Goal: Task Accomplishment & Management: Use online tool/utility

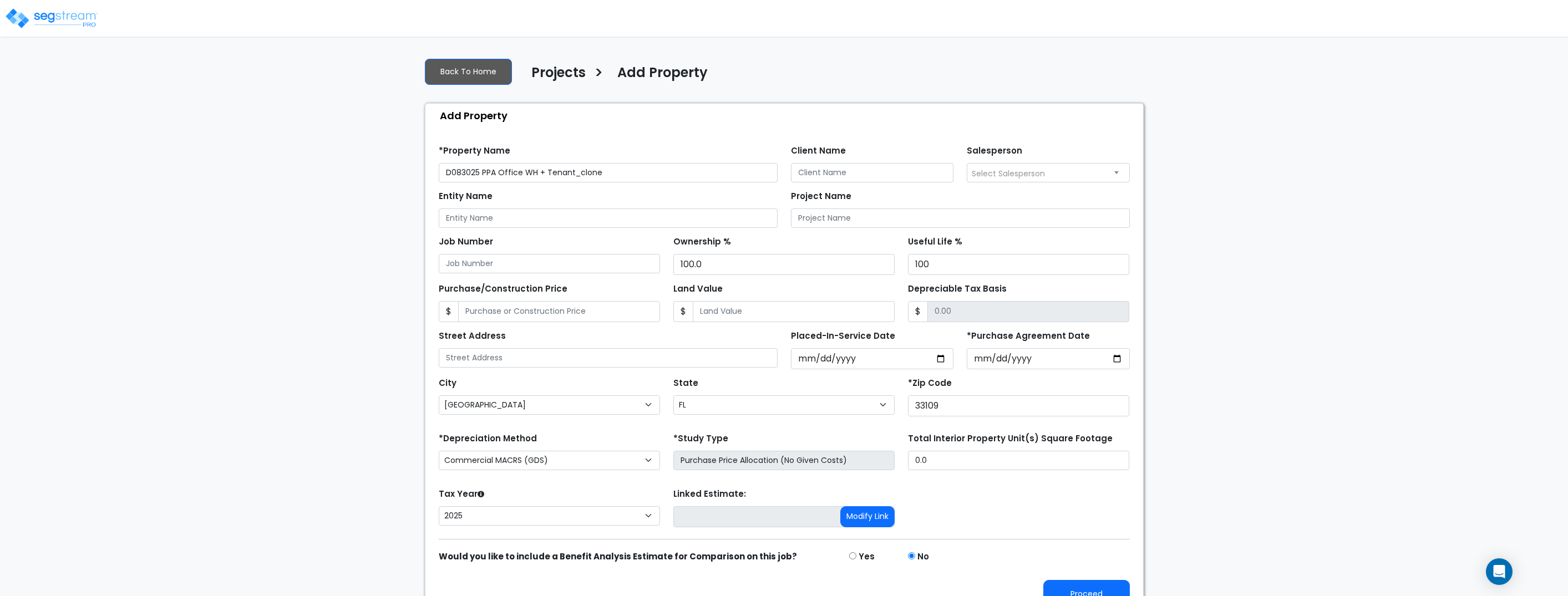
select select "Miami Beach"
select select "FL"
select select "2025"
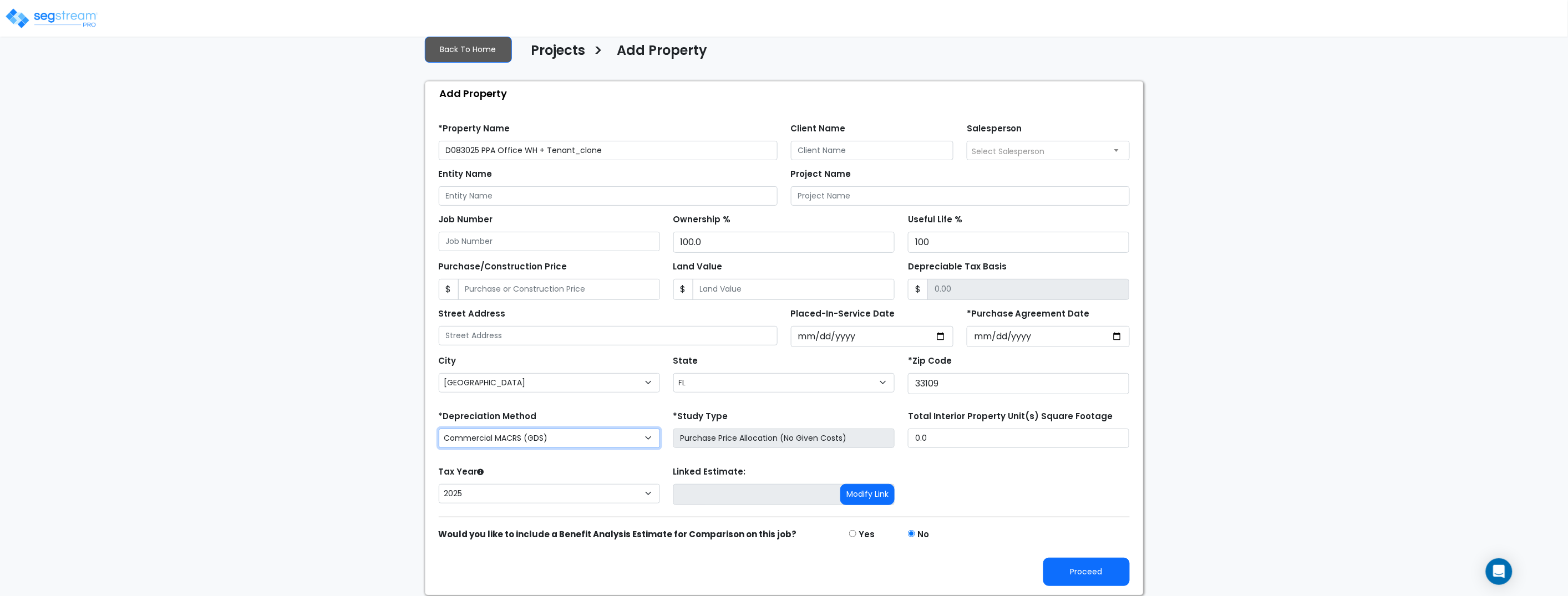
click at [550, 442] on select "Commercial MACRS (GDS) Residential Rental MACRS (GDS) Commercial MACRS (ADS) Co…" at bounding box center [549, 438] width 221 height 20
select select "CM(_10"
click at [1103, 571] on button "Proceed" at bounding box center [1086, 571] width 86 height 28
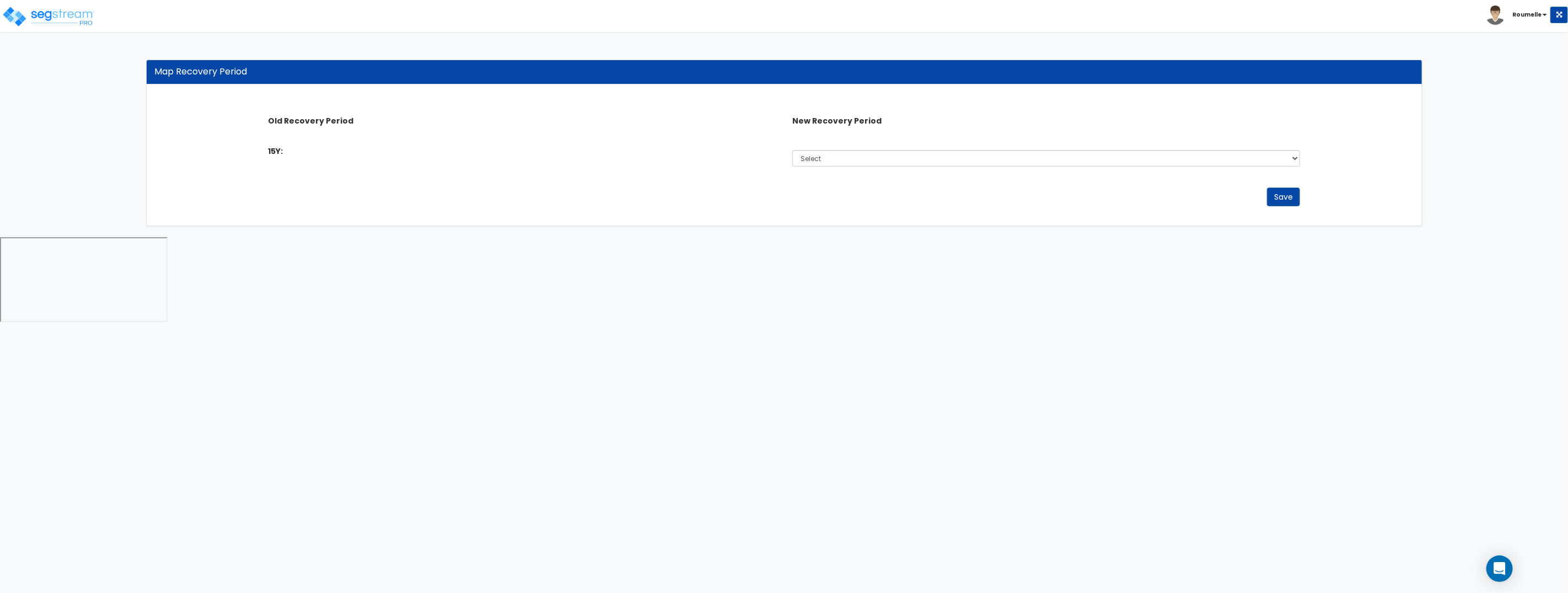
click at [969, 169] on div "Select Non-Depreciable Land 5 Years 6 Years 9 Years 10 Years 11 Years 12 Years …" at bounding box center [1046, 158] width 524 height 25
click at [965, 159] on select "Select Non-Depreciable Land 5 Years 6 Years 9 Years 10 Years 11 Years 12 Years …" at bounding box center [1046, 158] width 508 height 17
select select "12Y"
click at [792, 150] on select "Select Non-Depreciable Land 5 Years 6 Years 9 Years 10 Years 11 Years 12 Years …" at bounding box center [1046, 158] width 508 height 17
click at [1288, 197] on button "Save" at bounding box center [1283, 197] width 33 height 19
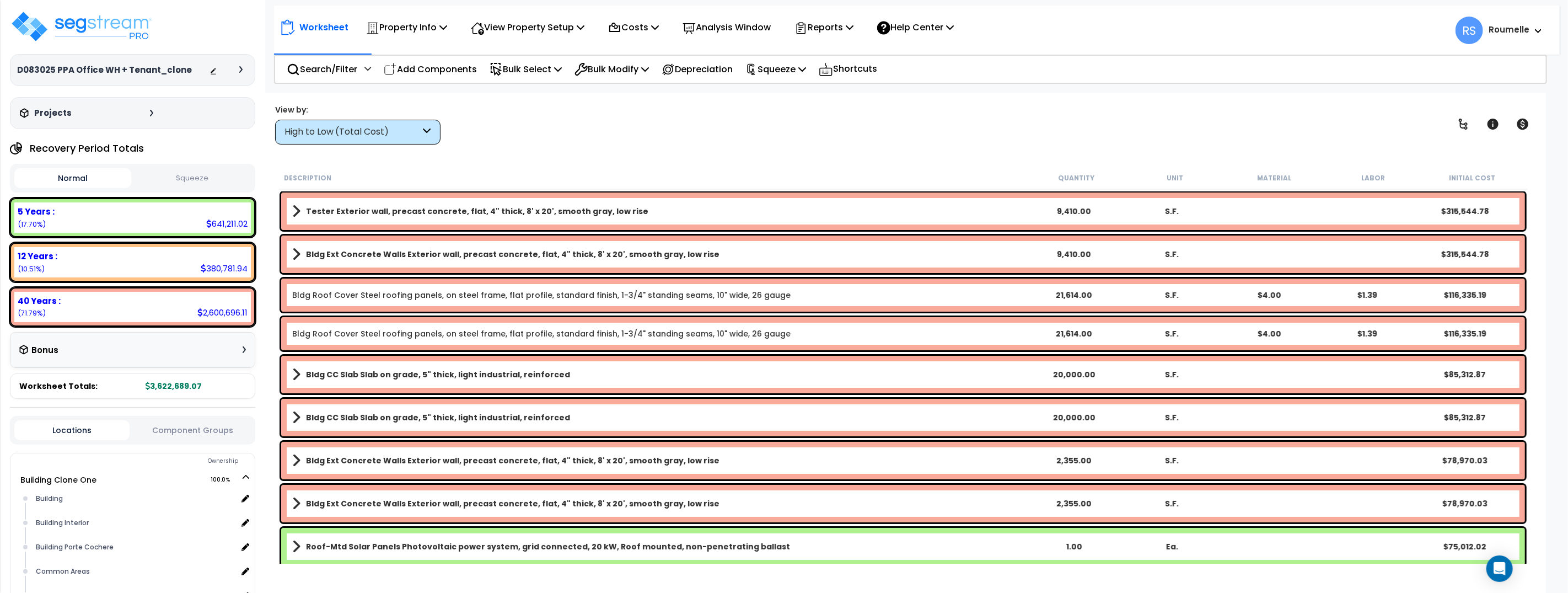
click at [241, 67] on icon at bounding box center [241, 69] width 4 height 6
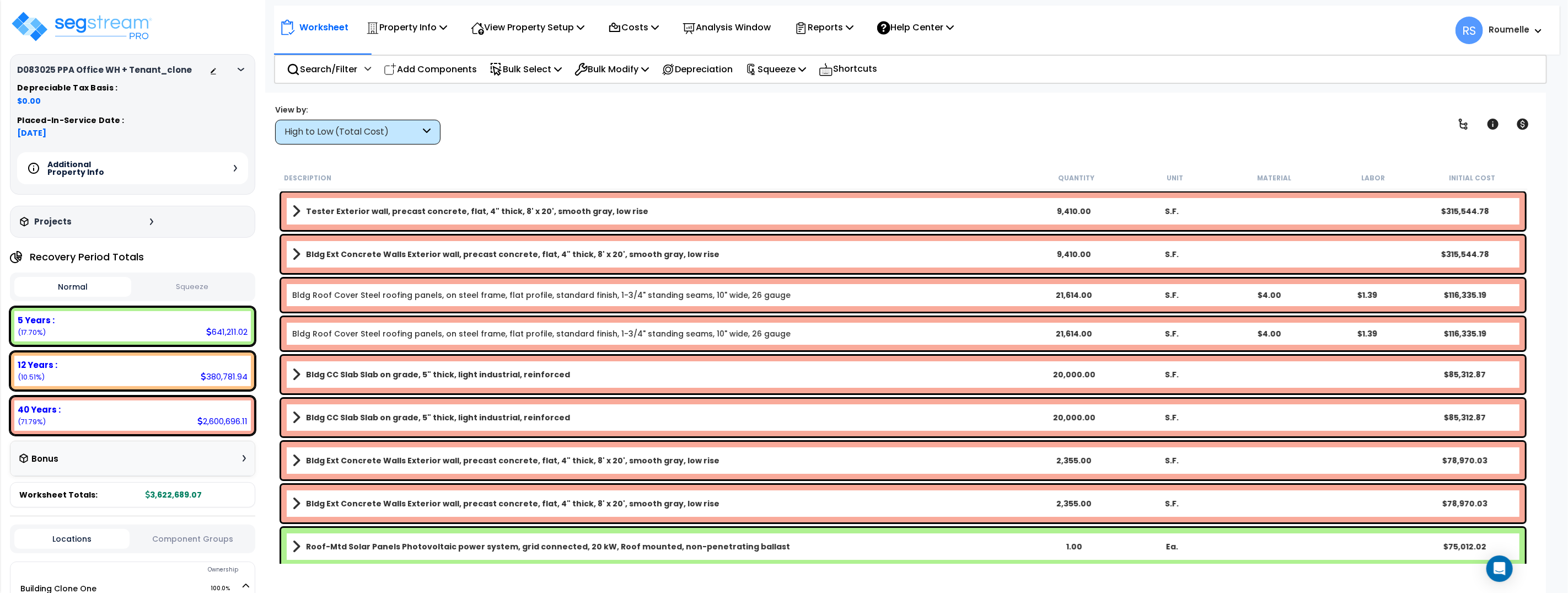
click at [234, 169] on icon at bounding box center [236, 168] width 4 height 6
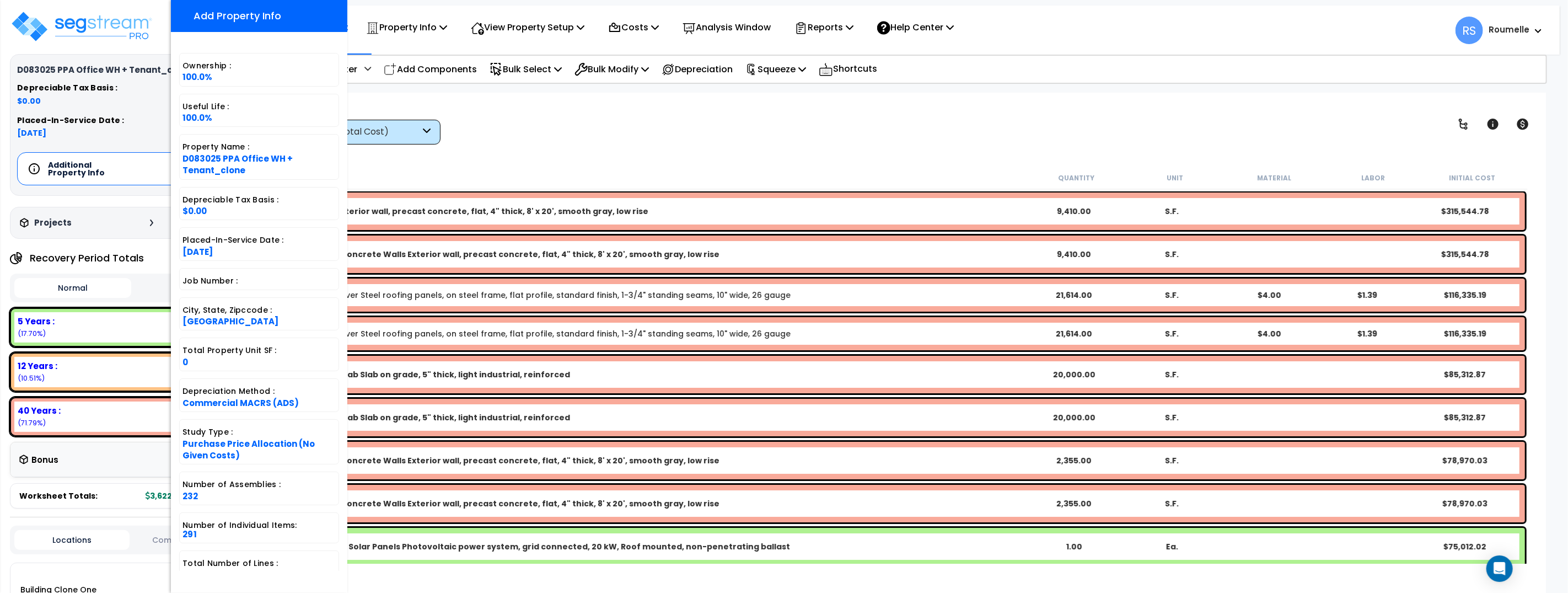
scroll to position [22, 0]
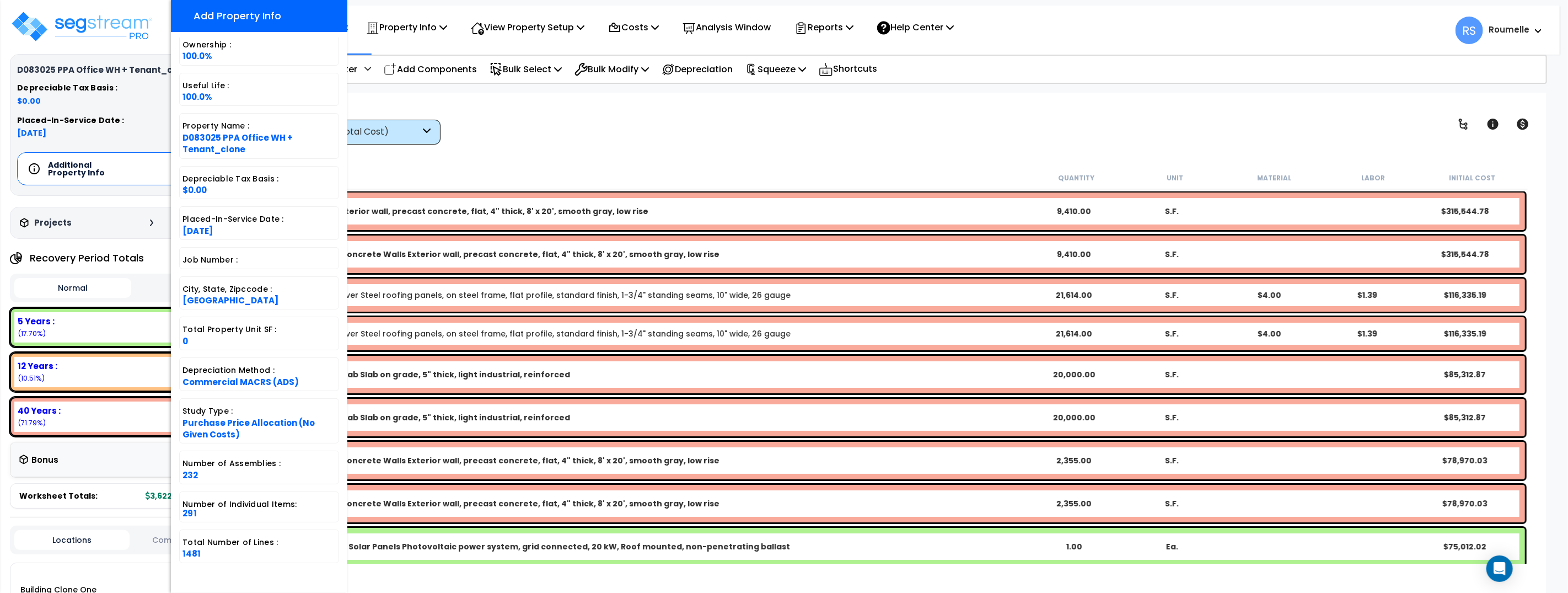
click at [192, 555] on span "1481" at bounding box center [191, 553] width 18 height 12
copy span "1481"
click at [812, 110] on div "View by: High to Low (Total Cost) High to Low (Total Cost)" at bounding box center [903, 124] width 1263 height 41
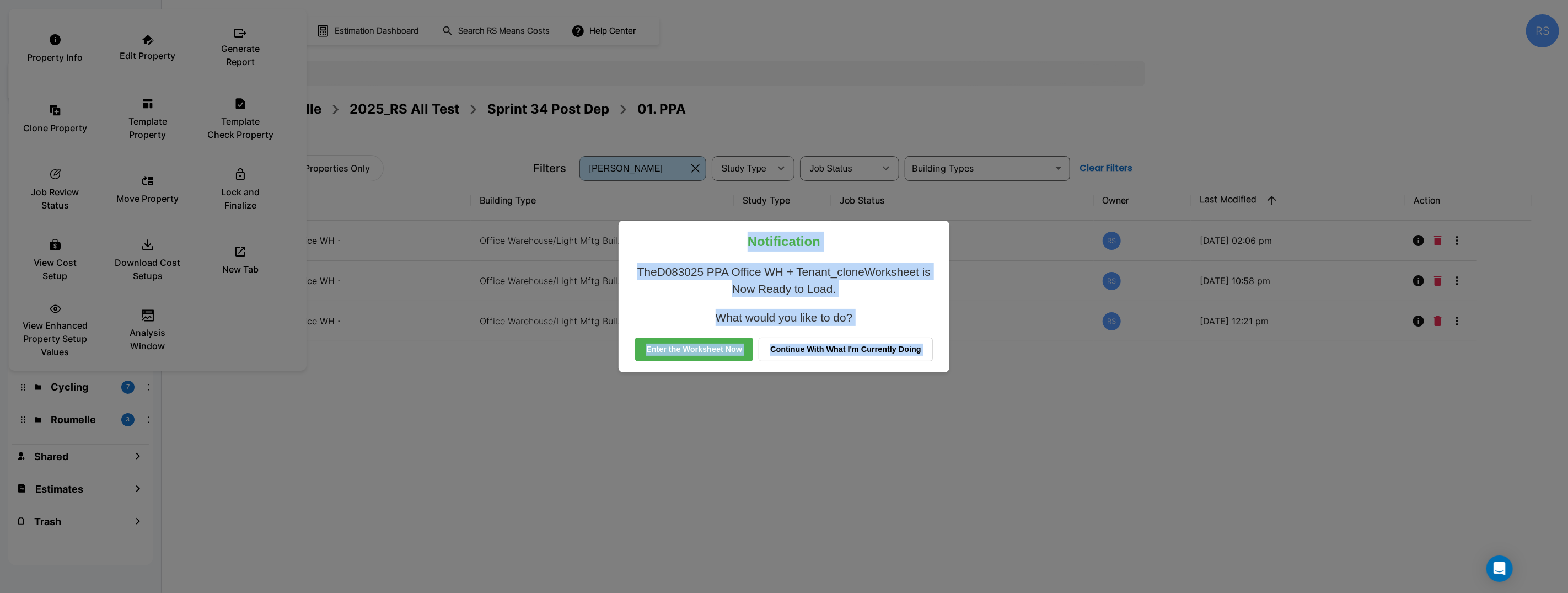
drag, startPoint x: 897, startPoint y: 400, endPoint x: 884, endPoint y: 385, distance: 19.8
click at [895, 397] on div "Notification The D083025 PPA Office WH + Tenant_clone Worksheet is Now Ready to…" at bounding box center [784, 296] width 1568 height 593
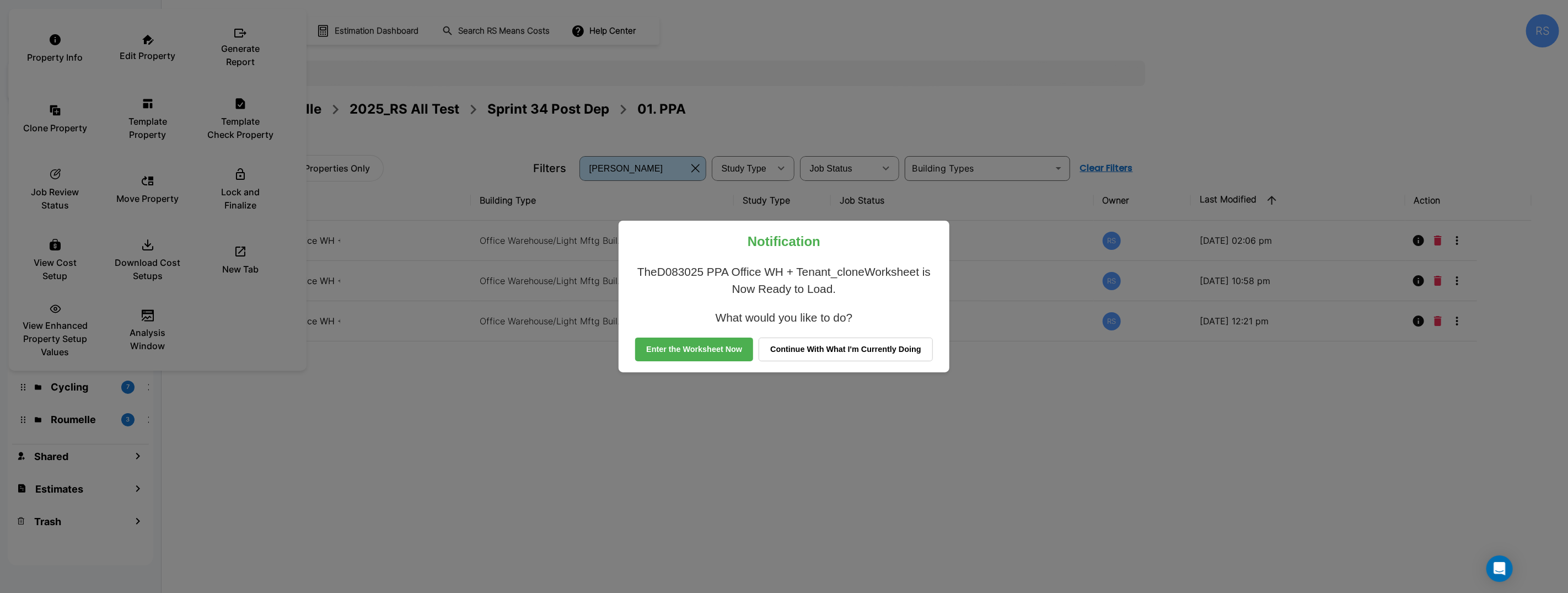
click at [857, 352] on button "Continue With What I'm Currently Doing" at bounding box center [846, 349] width 174 height 24
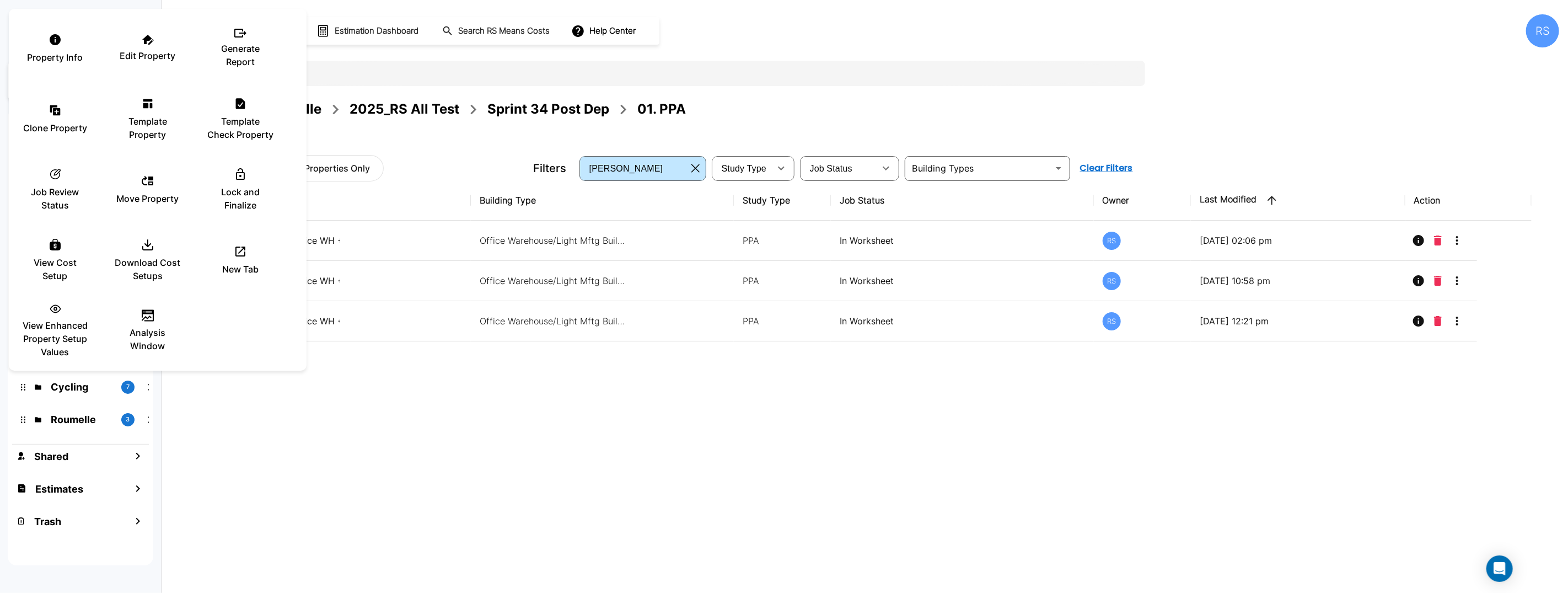
drag, startPoint x: 1344, startPoint y: 413, endPoint x: 1454, endPoint y: 334, distance: 135.4
click at [1365, 404] on div at bounding box center [784, 296] width 1568 height 593
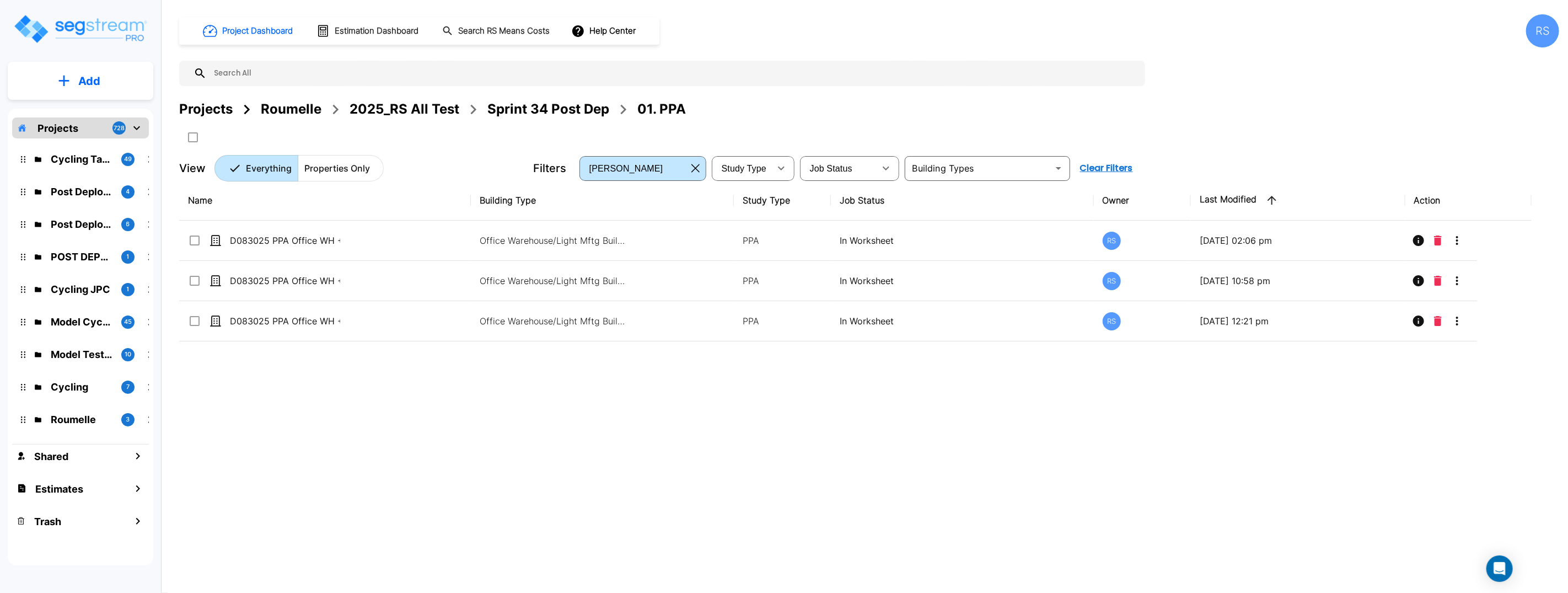
click at [1459, 324] on icon "More-Options" at bounding box center [1457, 321] width 13 height 13
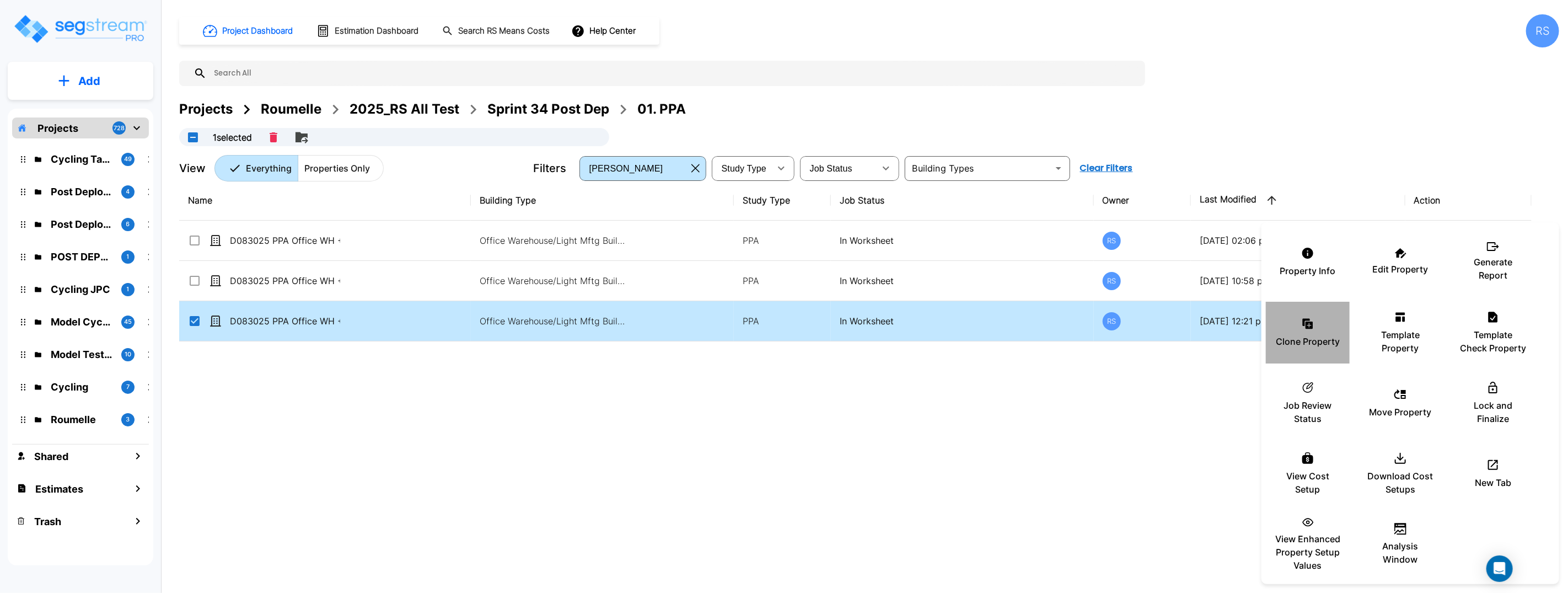
click at [1291, 332] on div "Clone Property" at bounding box center [1308, 332] width 66 height 55
checkbox input "true"
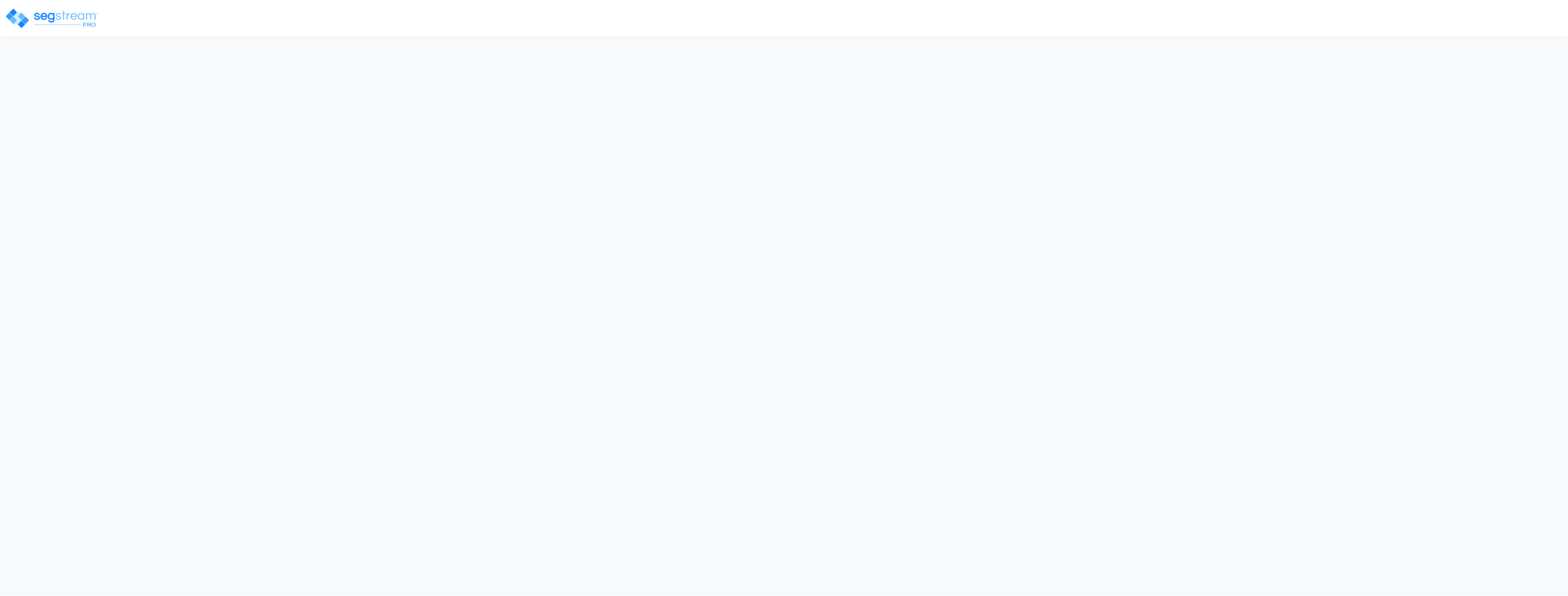
select select "2025"
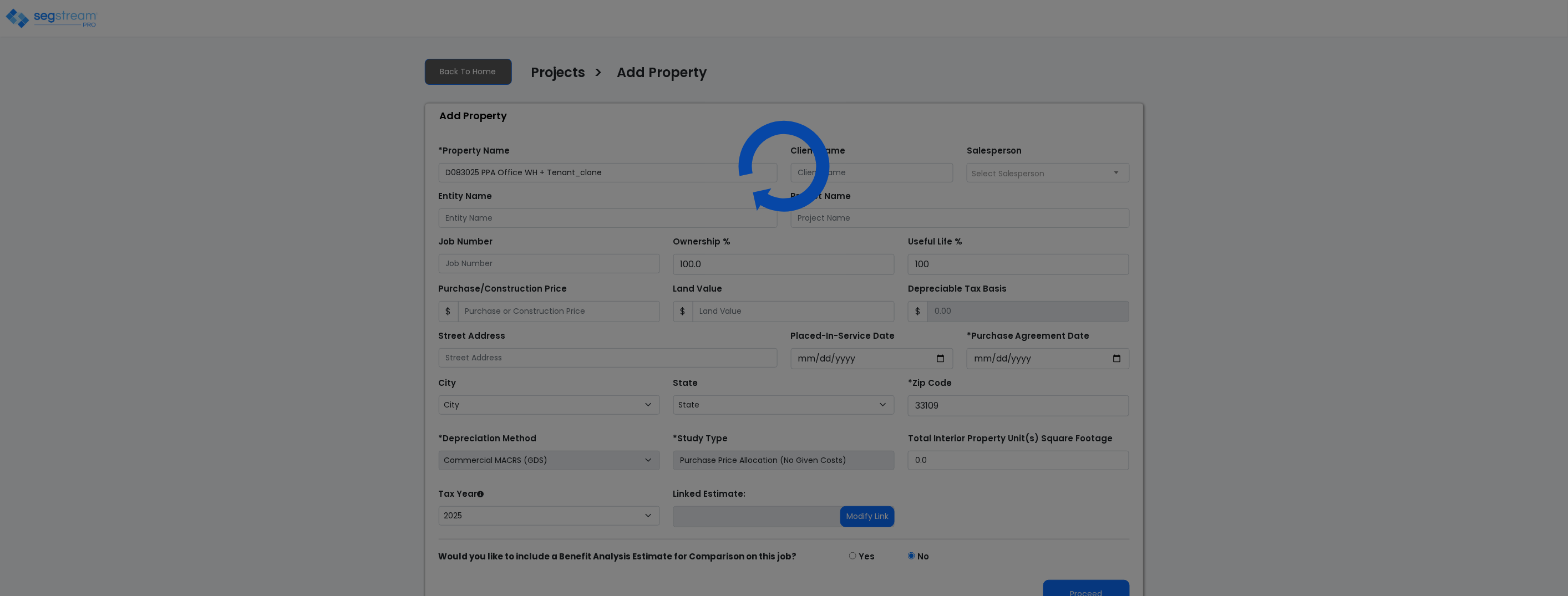
select select "FL"
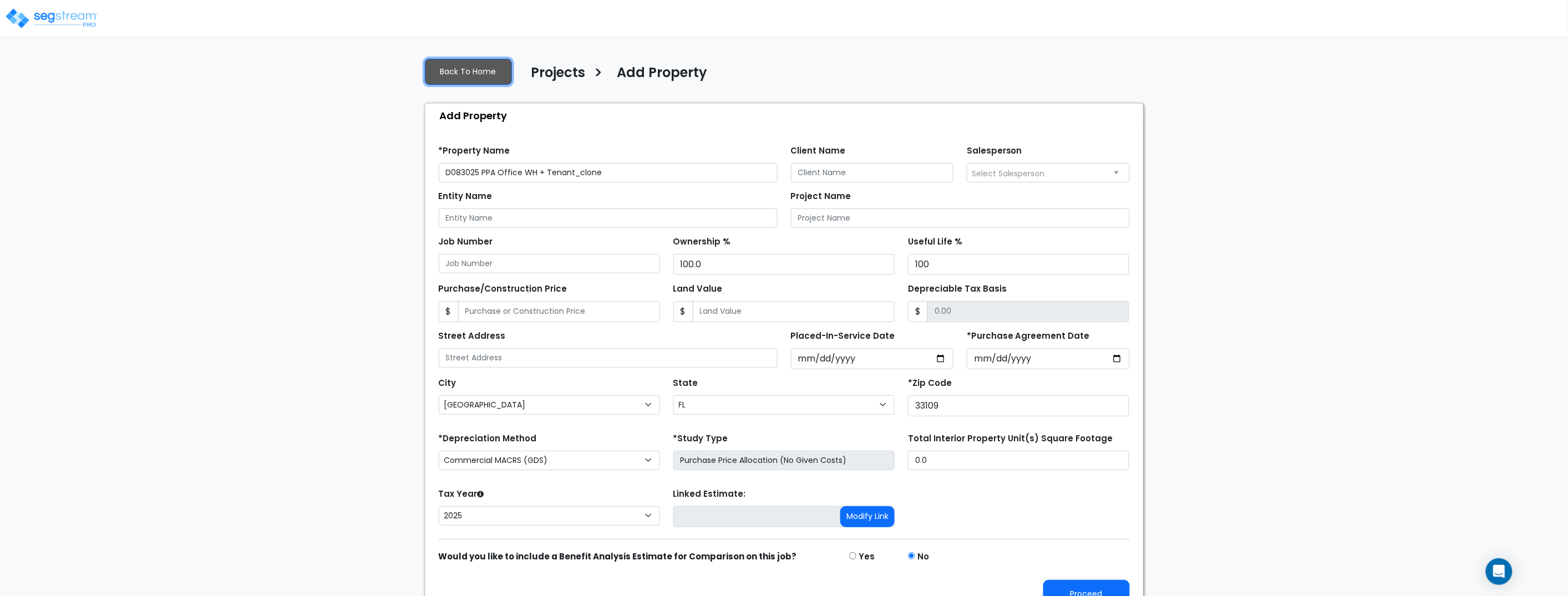
click at [483, 79] on link "Back To Home" at bounding box center [468, 72] width 87 height 26
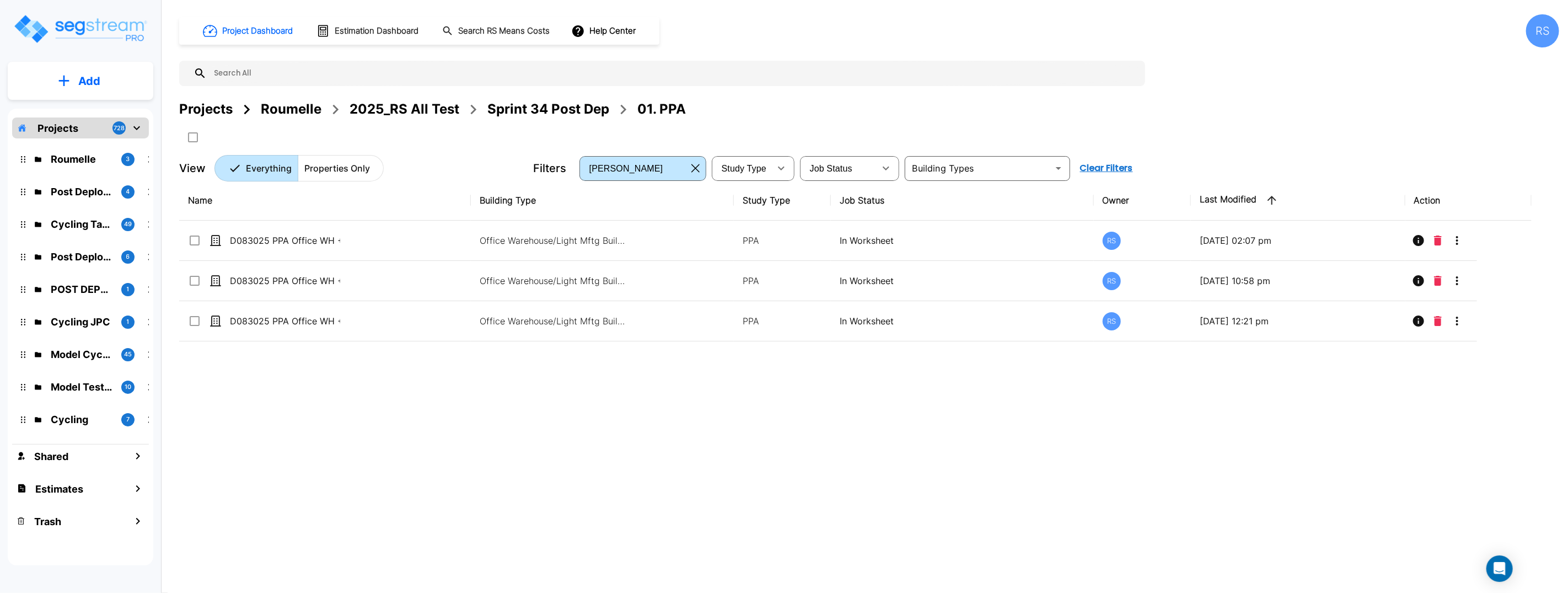
drag, startPoint x: 1237, startPoint y: 531, endPoint x: 825, endPoint y: 279, distance: 483.0
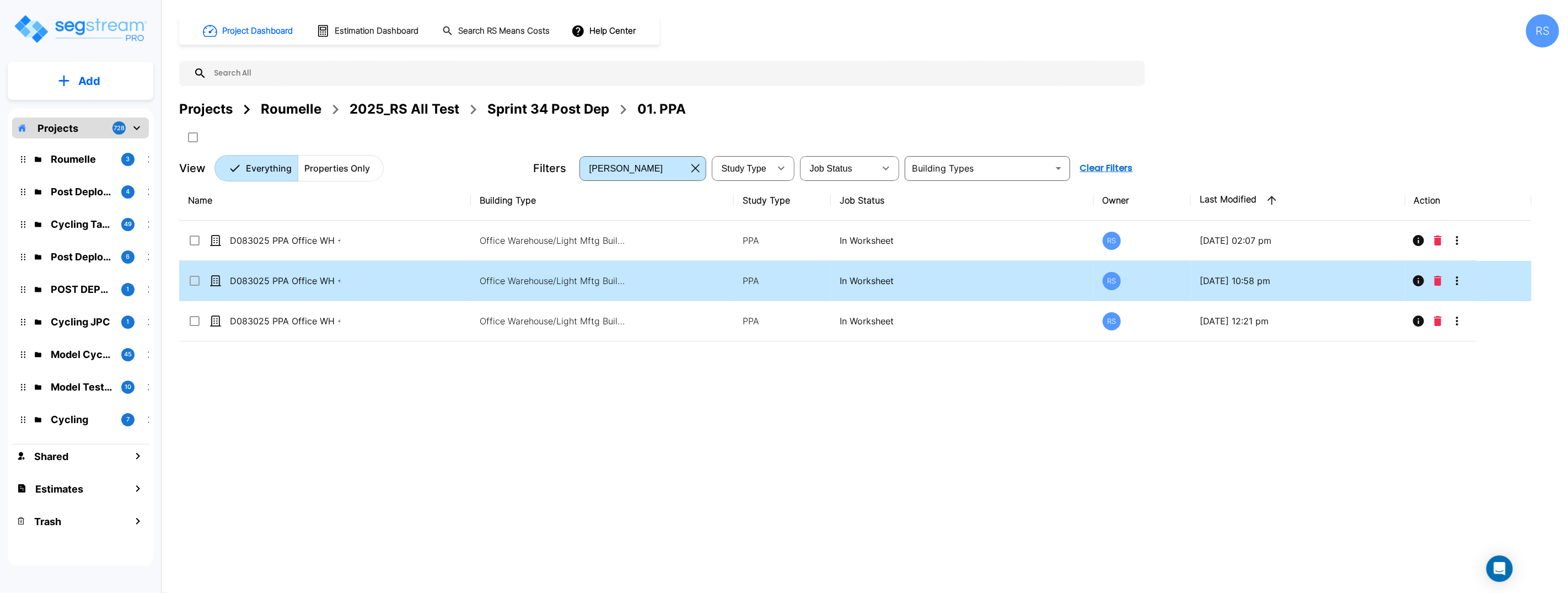
click at [1237, 531] on div "Name Building Type Study Type Job Status Owner Last Modified Action D083025 PPA…" at bounding box center [856, 364] width 1353 height 368
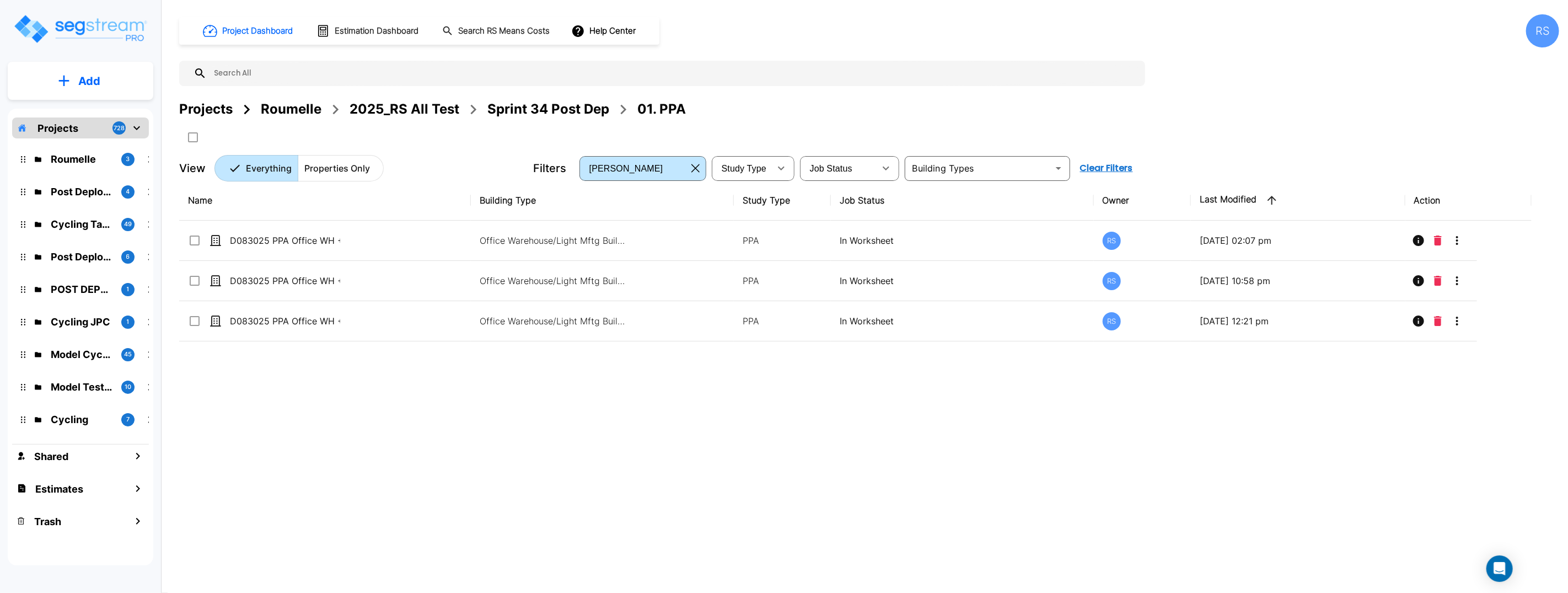
click at [591, 326] on p "Office Warehouse/Light Mftg Building, Office Warehouse/Light Mftg Building, Com…" at bounding box center [554, 321] width 149 height 13
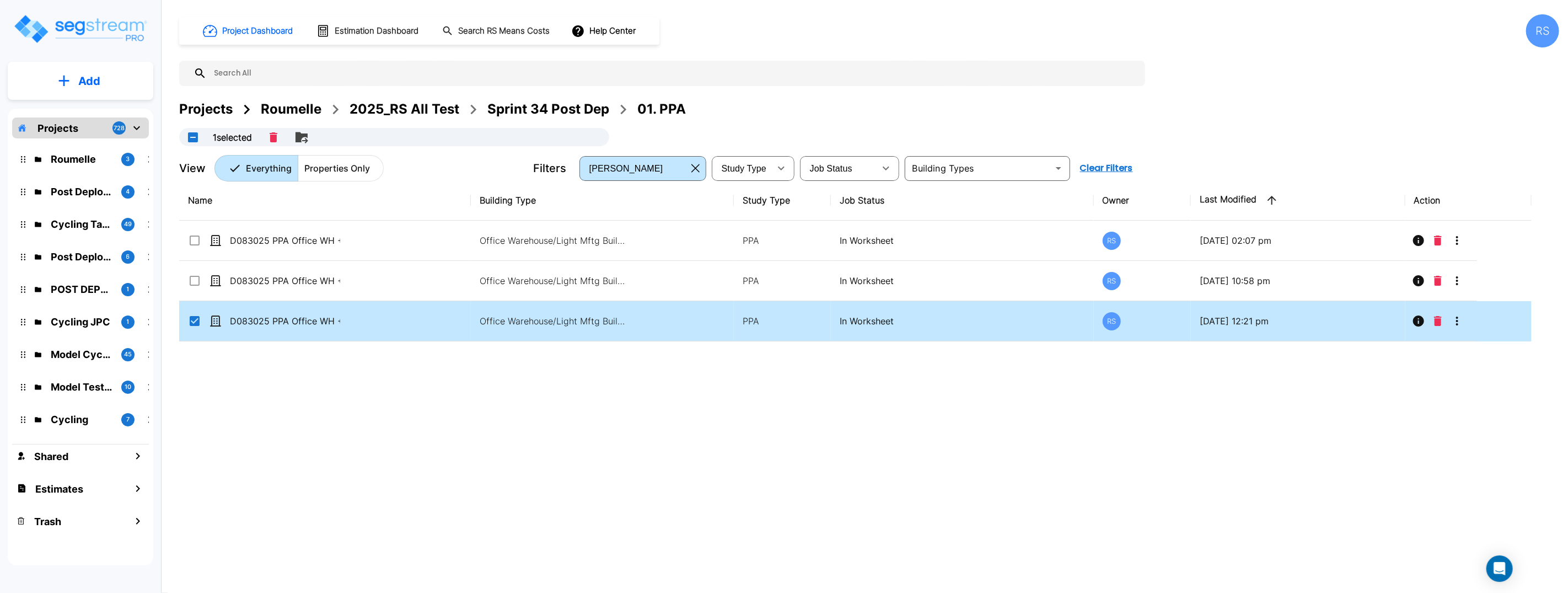
checkbox input "true"
